Goal: Find specific page/section

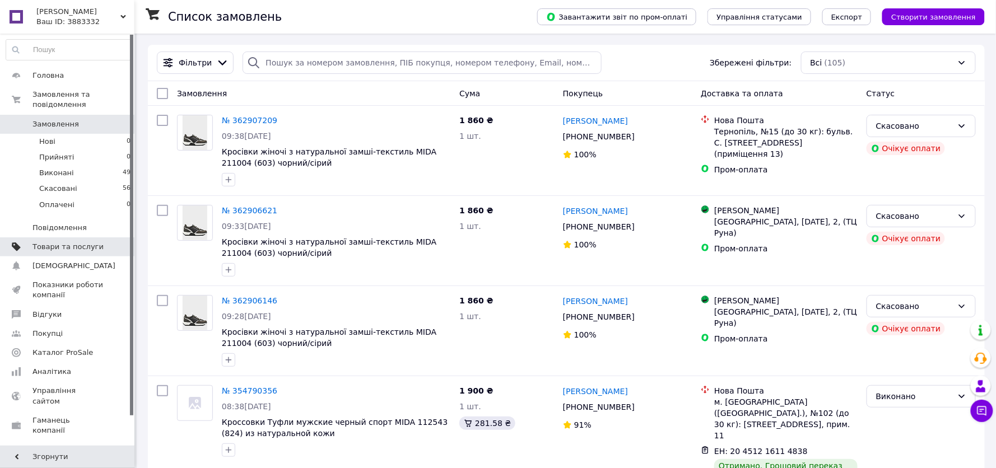
click at [48, 242] on span "Товари та послуги" at bounding box center [67, 247] width 71 height 10
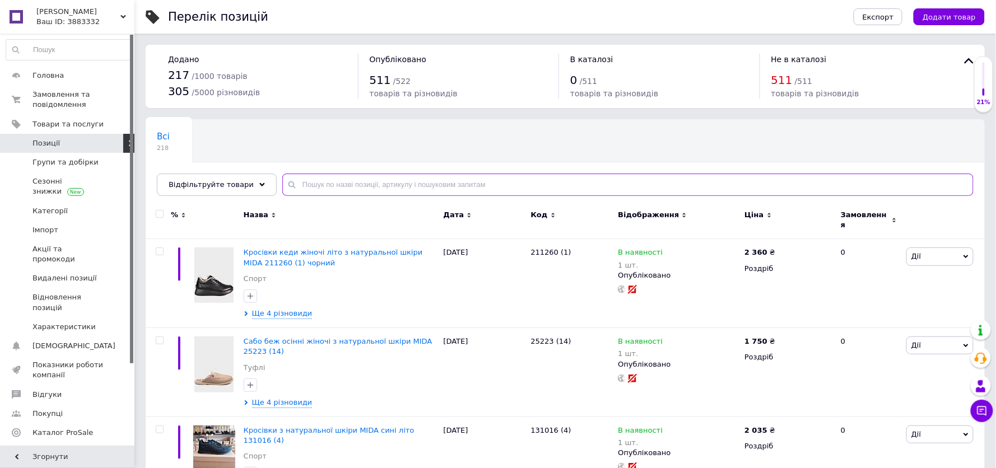
click at [320, 183] on input "text" at bounding box center [627, 185] width 691 height 22
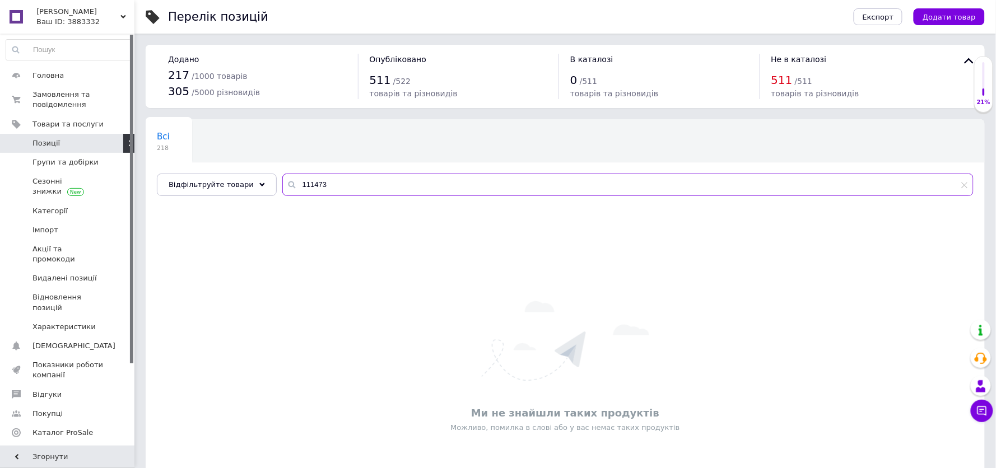
type input "111473"
click at [345, 180] on input "111473" at bounding box center [627, 185] width 691 height 22
